Goal: Transaction & Acquisition: Book appointment/travel/reservation

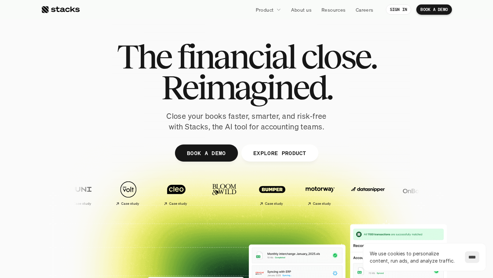
click at [286, 156] on p "EXPLORE PRODUCT" at bounding box center [279, 153] width 53 height 10
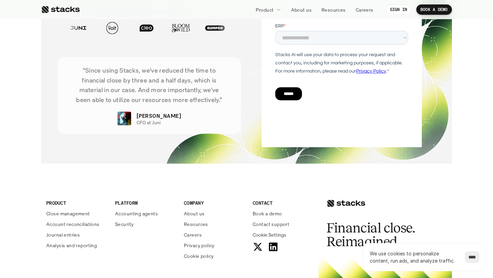
scroll to position [2459, 0]
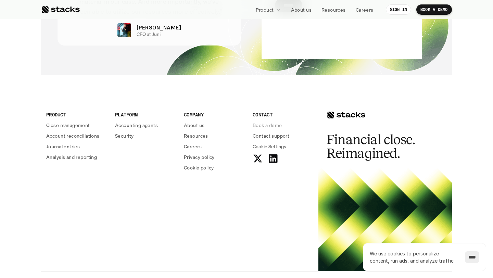
click at [263, 125] on p "Book a demo" at bounding box center [267, 125] width 29 height 7
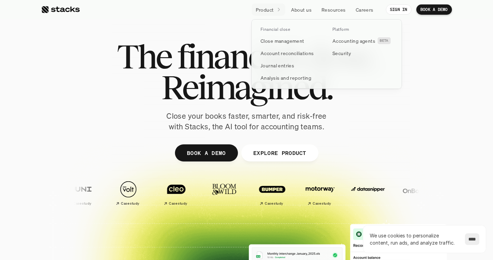
click at [274, 9] on link "Product" at bounding box center [269, 9] width 34 height 12
click at [336, 31] on p "Platform" at bounding box center [340, 29] width 17 height 5
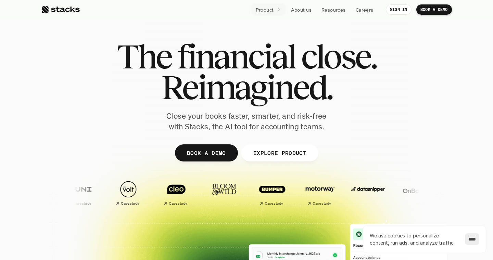
click at [206, 1] on nav "Product About us Resources Careers SIGN IN BOOK A DEMO" at bounding box center [246, 9] width 493 height 19
